Goal: Task Accomplishment & Management: Use online tool/utility

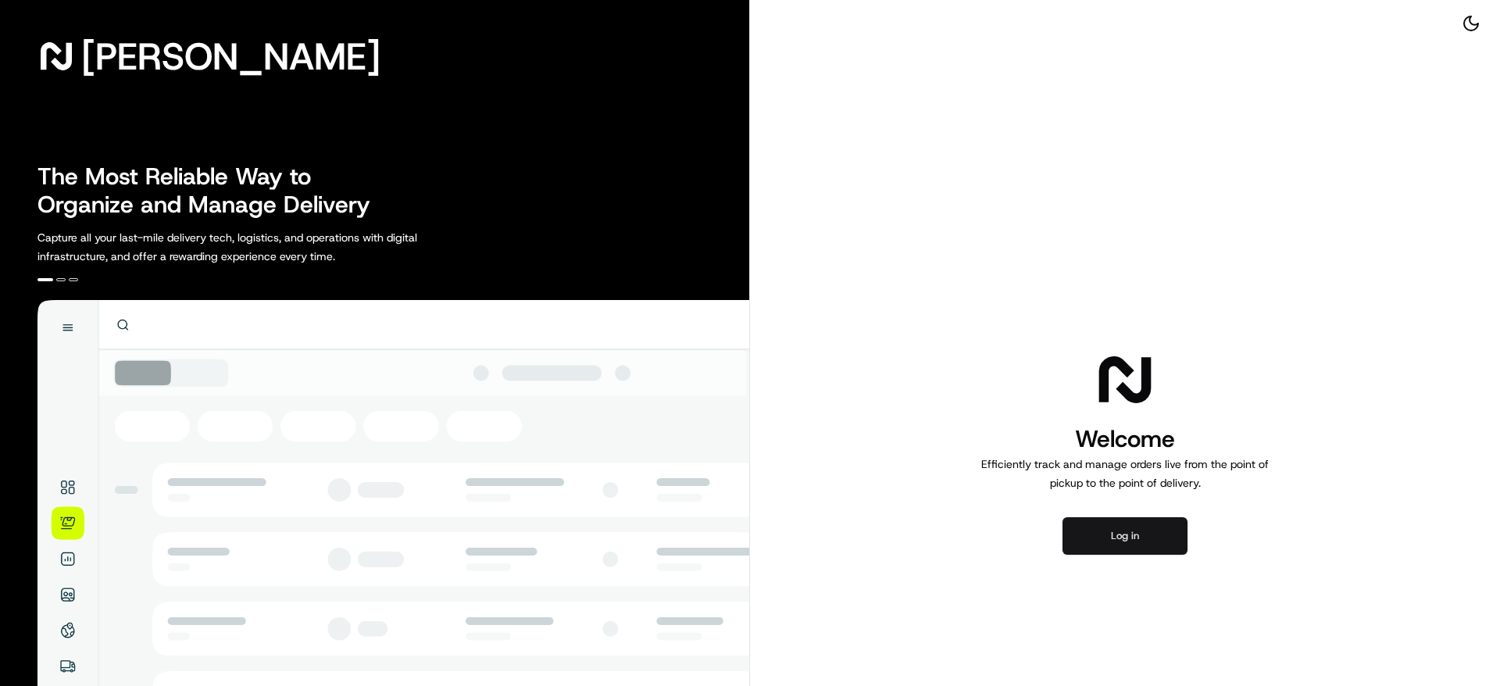
click at [1117, 539] on button "Log in" at bounding box center [1125, 536] width 125 height 38
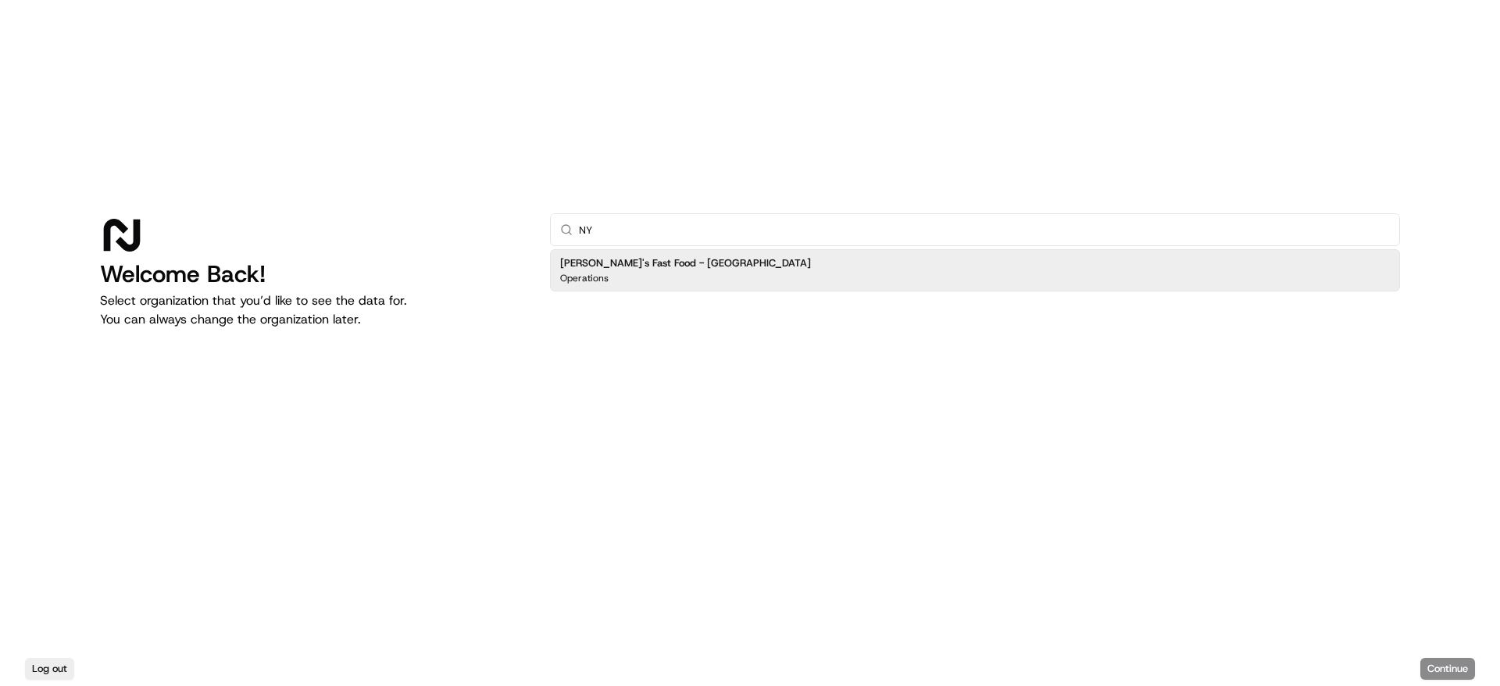
type input "N"
type input "Time"
click at [724, 253] on div "[PERSON_NAME]'s Fast Food - Times Square Operations" at bounding box center [975, 270] width 850 height 48
click at [730, 259] on div "[PERSON_NAME]'s Fast Food - Times Square Operations" at bounding box center [975, 270] width 850 height 42
click at [1446, 673] on button "Continue" at bounding box center [1448, 669] width 55 height 22
